Goal: Use online tool/utility: Utilize a website feature to perform a specific function

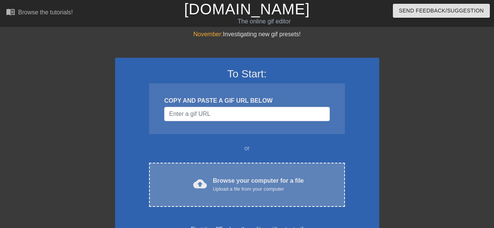
click at [227, 179] on div "Browse your computer for a file Upload a file from your computer" at bounding box center [258, 184] width 91 height 17
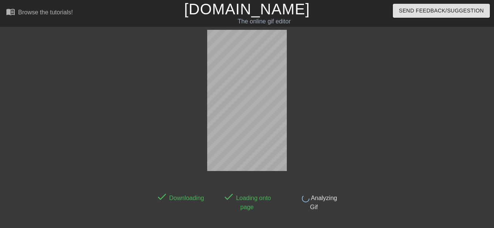
scroll to position [18, 0]
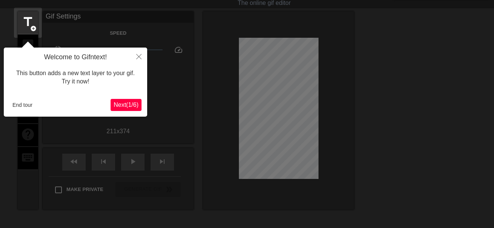
click at [131, 103] on span "Next ( 1 / 6 )" at bounding box center [126, 105] width 25 height 6
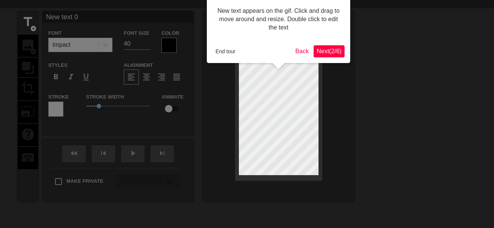
scroll to position [0, 0]
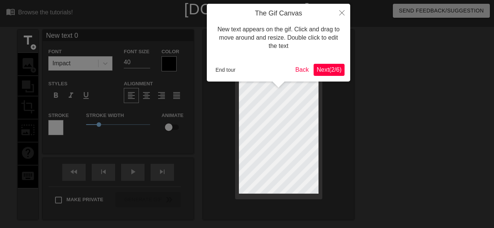
click at [324, 68] on span "Next ( 2 / 6 )" at bounding box center [329, 69] width 25 height 6
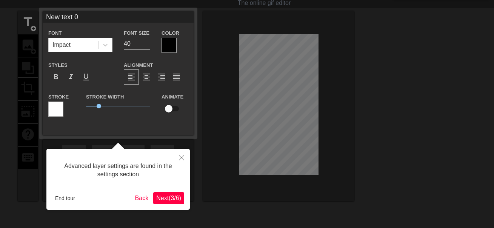
click at [168, 199] on span "Next ( 3 / 6 )" at bounding box center [168, 198] width 25 height 6
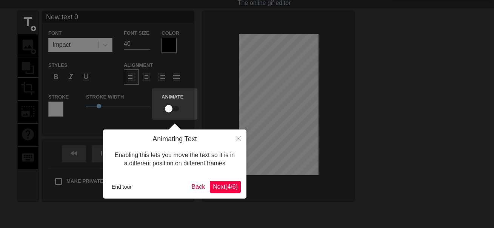
scroll to position [0, 0]
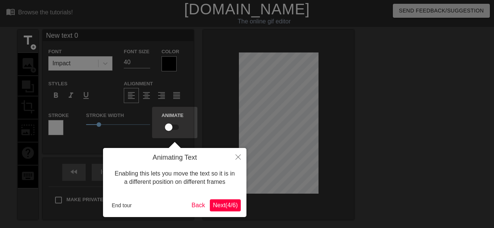
click at [223, 208] on span "Next ( 4 / 6 )" at bounding box center [225, 205] width 25 height 6
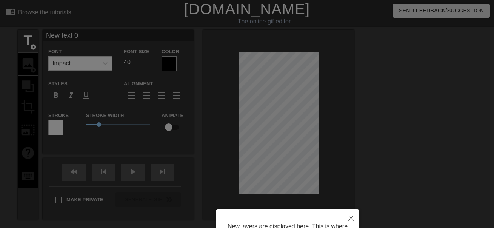
scroll to position [80, 0]
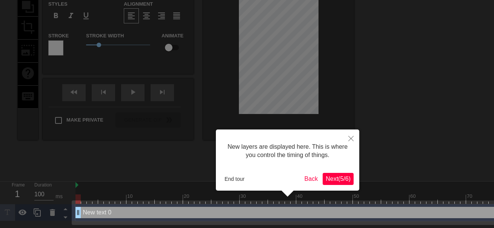
click at [339, 180] on span "Next ( 5 / 6 )" at bounding box center [338, 179] width 25 height 6
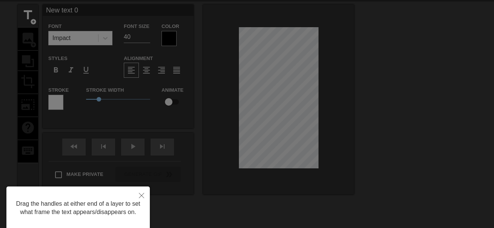
scroll to position [0, 0]
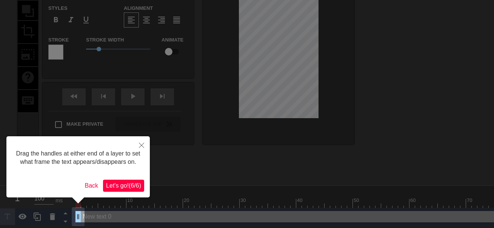
click at [119, 186] on span "Let's go! ( 6 / 6 )" at bounding box center [123, 185] width 35 height 6
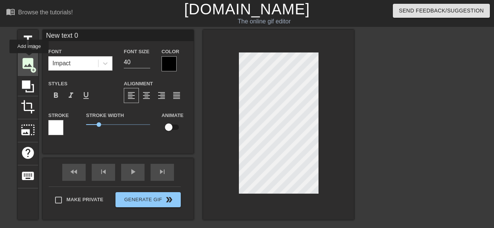
click at [29, 59] on span "image" at bounding box center [28, 63] width 14 height 14
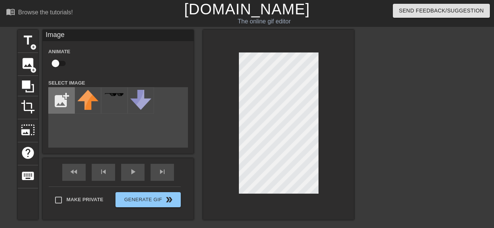
click at [55, 94] on input "file" at bounding box center [62, 101] width 26 height 26
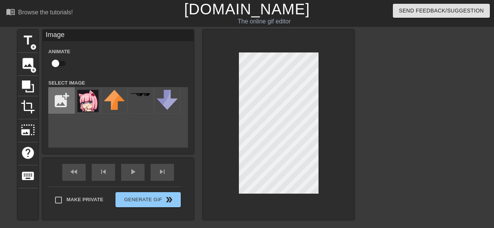
click at [66, 102] on input "file" at bounding box center [62, 101] width 26 height 26
type input "C:\fakepath\Nalahsmug.png"
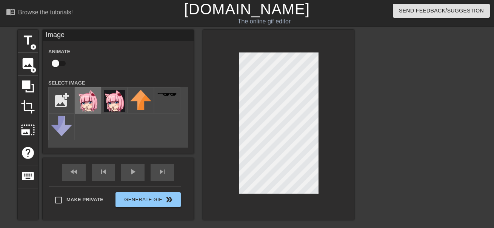
click at [89, 102] on img at bounding box center [87, 101] width 21 height 22
click at [32, 41] on span "title" at bounding box center [28, 40] width 14 height 14
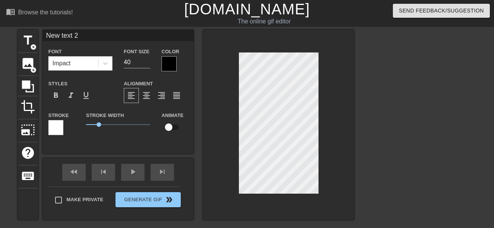
scroll to position [1, 1]
click at [29, 45] on span "title" at bounding box center [28, 40] width 14 height 14
type input "New text 3"
click at [29, 89] on icon at bounding box center [28, 86] width 14 height 14
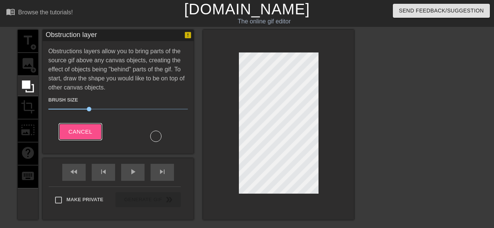
click at [85, 129] on span "Cancel" at bounding box center [80, 132] width 24 height 10
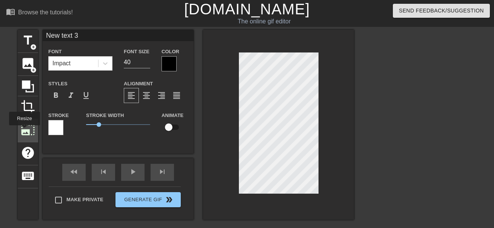
click at [24, 131] on span "photo_size_select_large" at bounding box center [28, 130] width 14 height 14
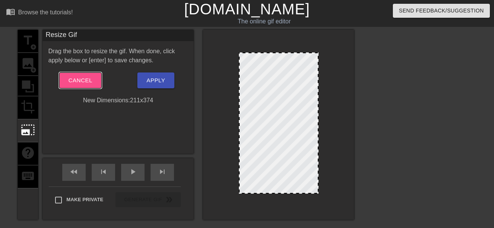
click at [76, 86] on button "Cancel" at bounding box center [80, 80] width 42 height 16
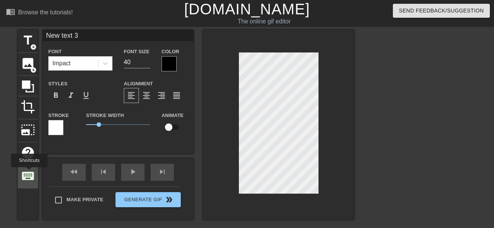
click at [29, 173] on span "keyboard" at bounding box center [28, 176] width 14 height 14
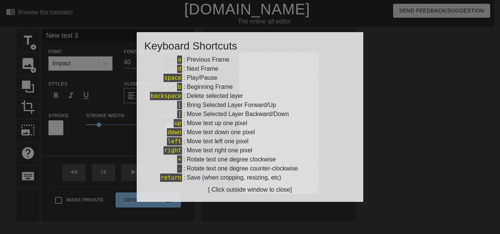
click at [83, 221] on div at bounding box center [250, 117] width 500 height 234
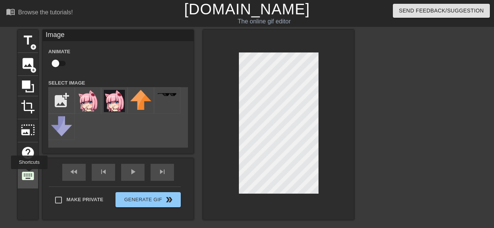
click at [29, 174] on span "keyboard" at bounding box center [28, 176] width 14 height 14
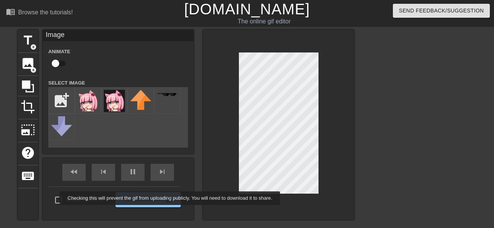
click at [55, 198] on div "Make Private Generate Gif double_arrow" at bounding box center [115, 201] width 132 height 30
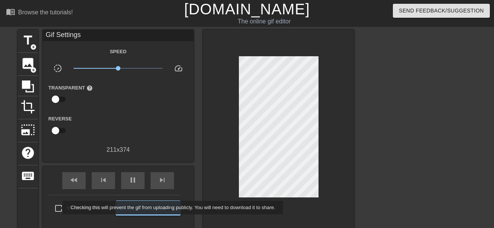
type input "30"
click at [58, 208] on input "Make Private" at bounding box center [59, 208] width 16 height 16
checkbox input "true"
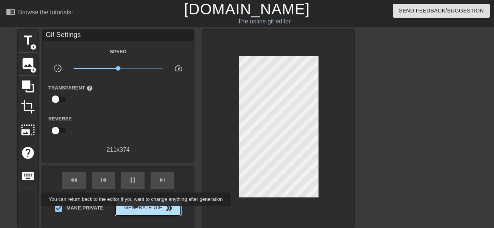
type input "40"
click at [137, 211] on span "Generate Gif double_arrow" at bounding box center [148, 207] width 59 height 9
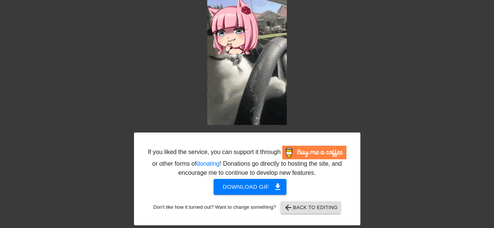
scroll to position [47, 0]
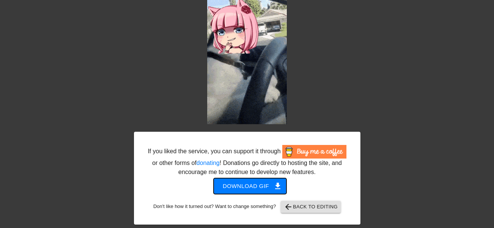
click at [253, 188] on span "Download gif get_app" at bounding box center [250, 186] width 55 height 10
